Goal: Transaction & Acquisition: Book appointment/travel/reservation

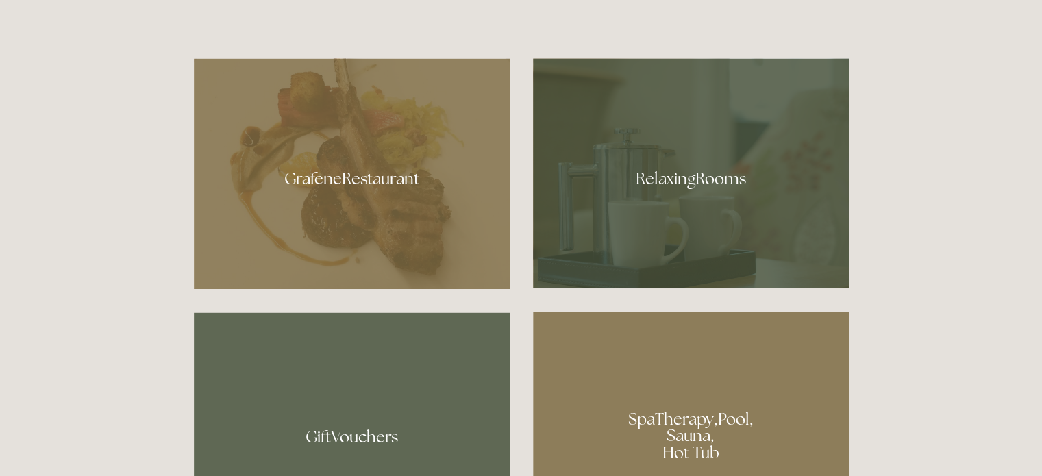
scroll to position [766, 0]
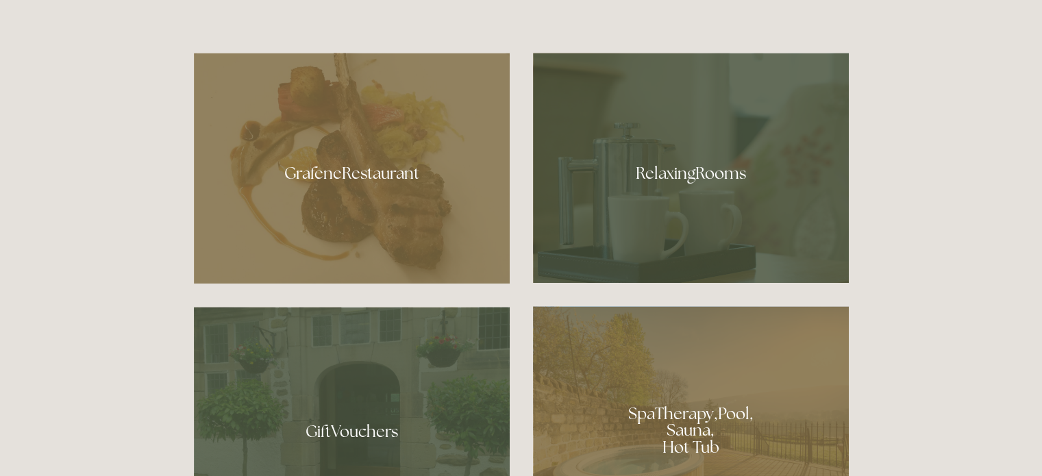
click at [709, 205] on div at bounding box center [691, 168] width 316 height 230
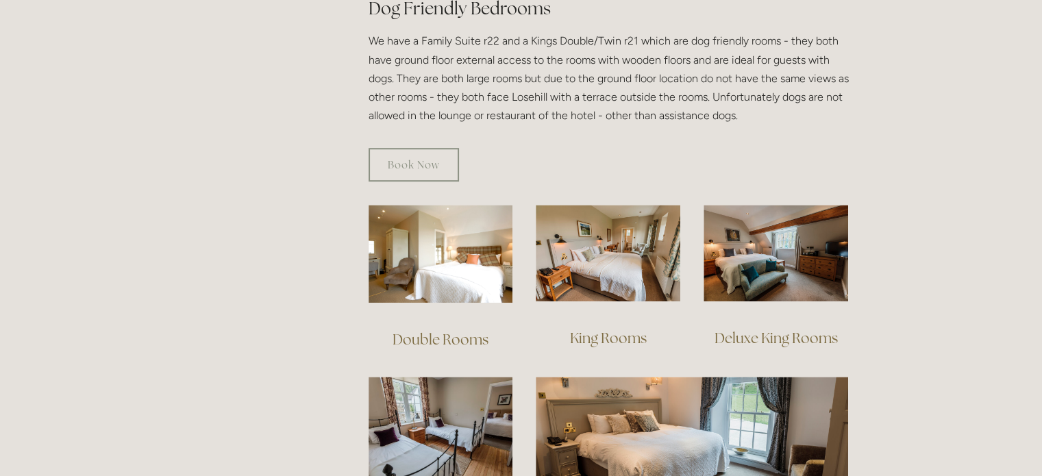
scroll to position [814, 0]
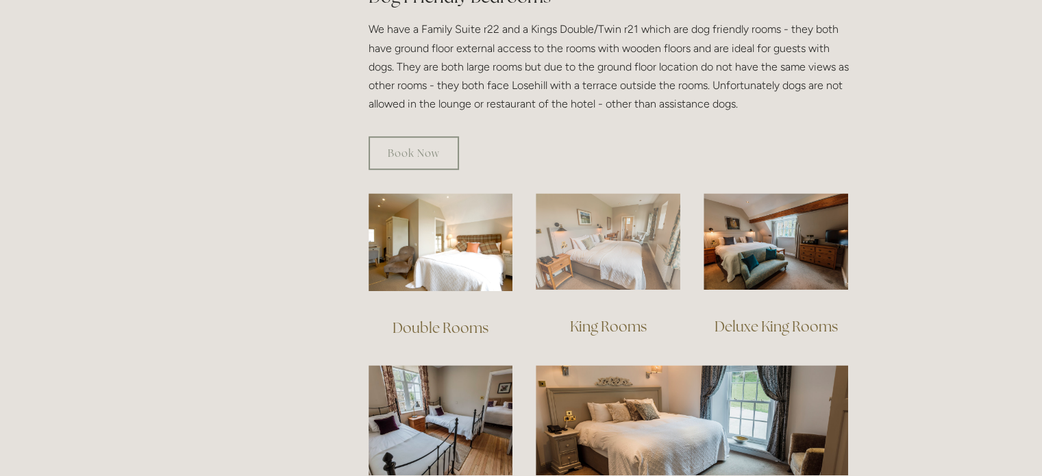
click at [619, 254] on img at bounding box center [607, 241] width 144 height 97
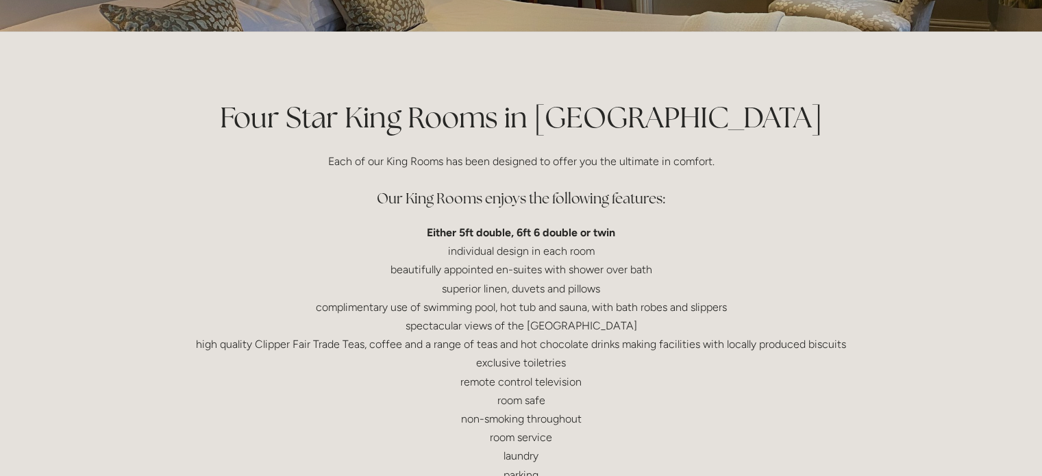
scroll to position [257, 0]
